Goal: Find specific fact: Find contact information

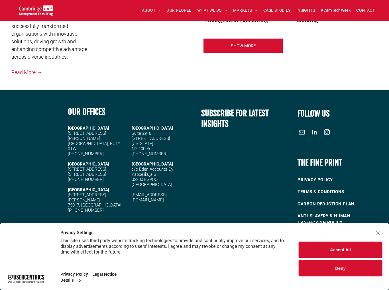
scroll to position [1290, 0]
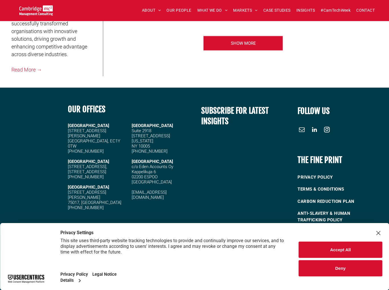
click at [353, 253] on button "Accept All" at bounding box center [339, 249] width 83 height 16
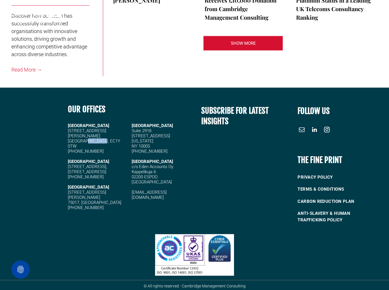
drag, startPoint x: 84, startPoint y: 136, endPoint x: 103, endPoint y: 136, distance: 19.7
click at [103, 136] on span "20 Garrett Street London, EC1Y 0TW" at bounding box center [94, 138] width 52 height 20
copy span "EC1Y 0TW"
click at [89, 133] on span "20 Garrett Street London, EC1Y 0TW" at bounding box center [94, 138] width 52 height 20
drag, startPoint x: 84, startPoint y: 135, endPoint x: 102, endPoint y: 135, distance: 18.5
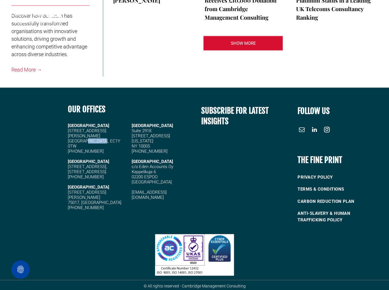
click at [102, 135] on span "20 Garrett Street London, EC1Y 0TW" at bounding box center [94, 138] width 52 height 20
copy span "EC1Y 0TW"
